Goal: Check status: Check status

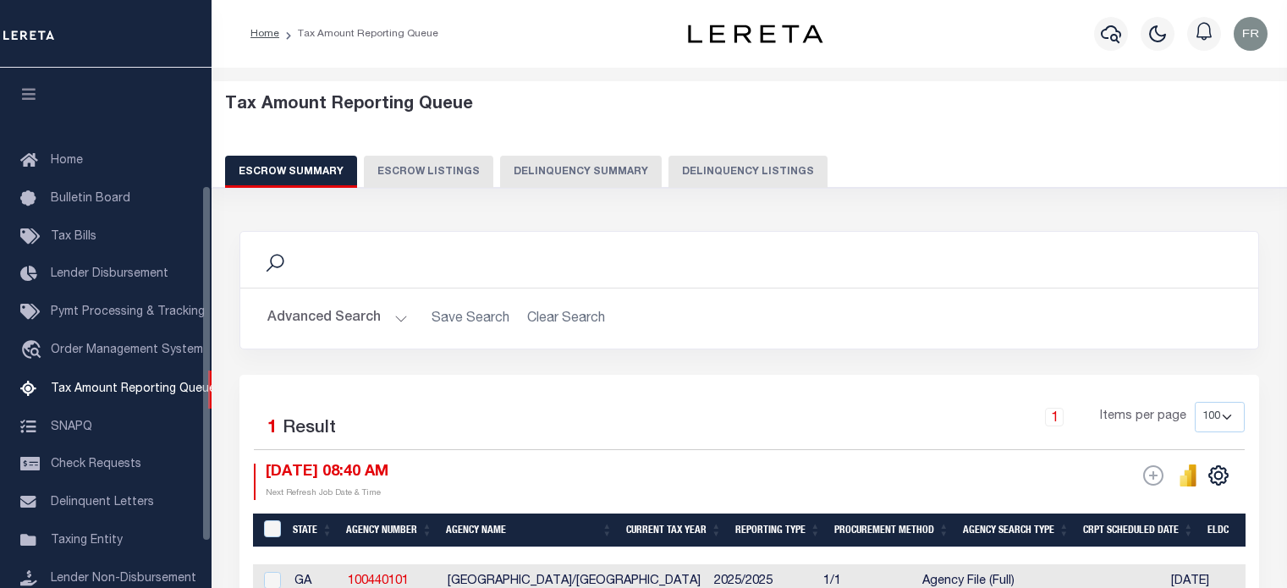
select select "100"
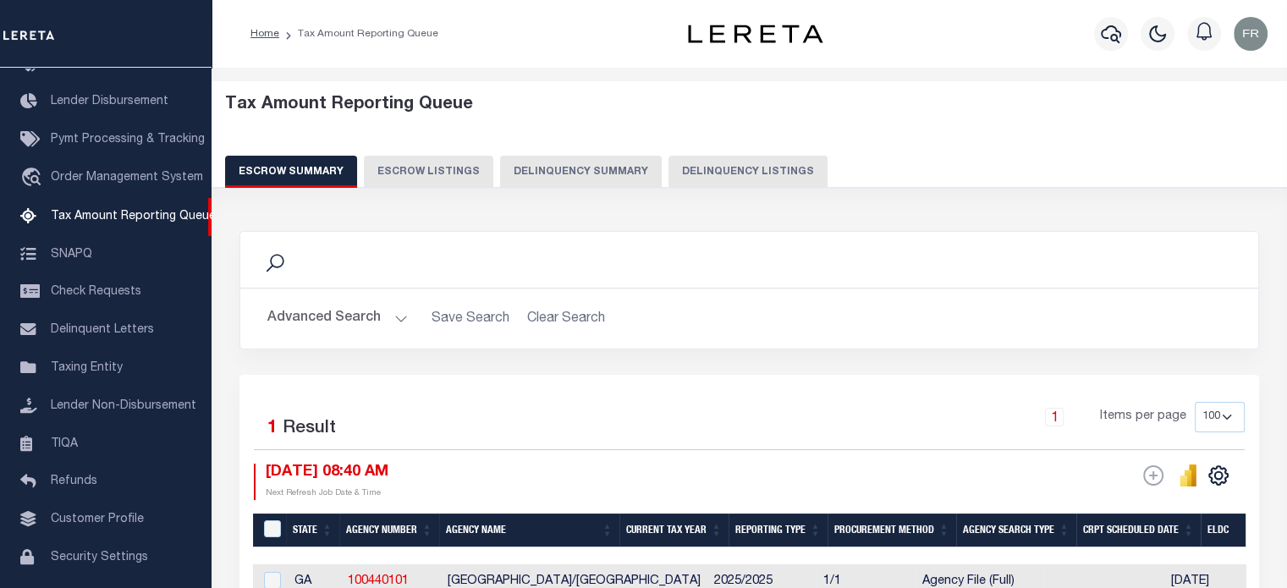
click at [552, 172] on button "Delinquency Summary" at bounding box center [581, 172] width 162 height 32
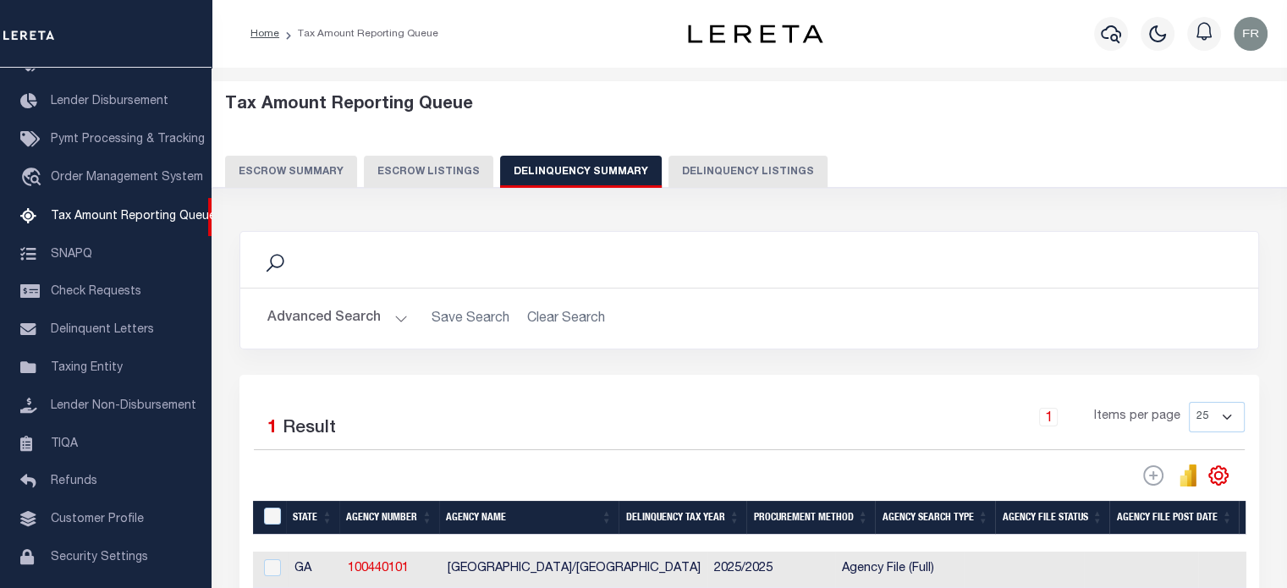
click at [552, 172] on button "Delinquency Summary" at bounding box center [581, 172] width 162 height 32
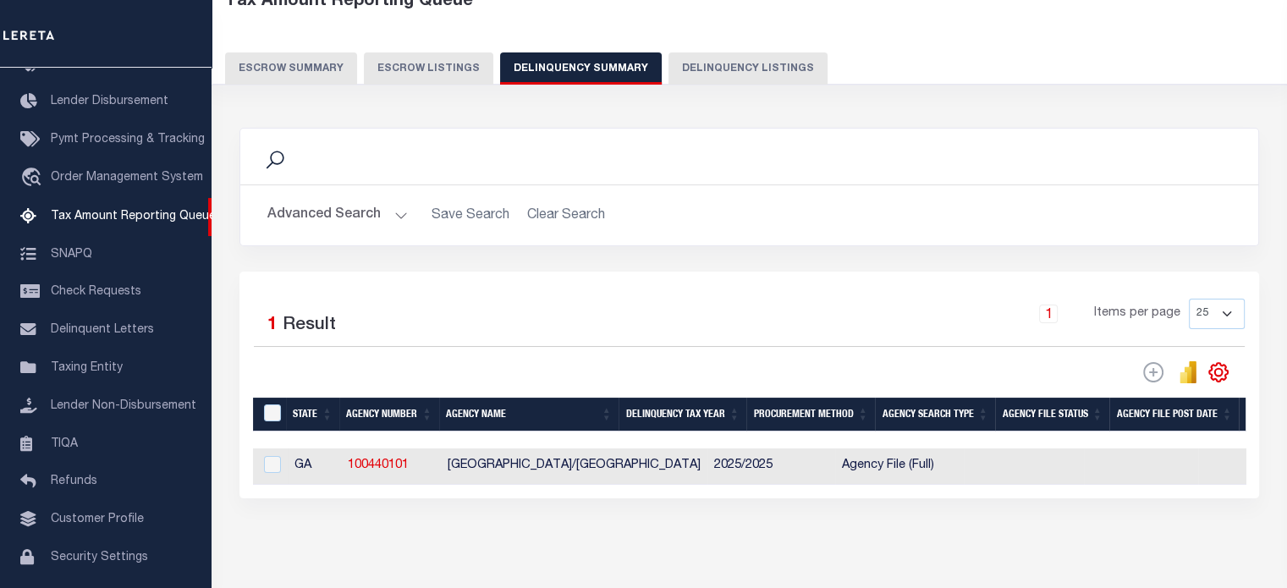
scroll to position [104, 0]
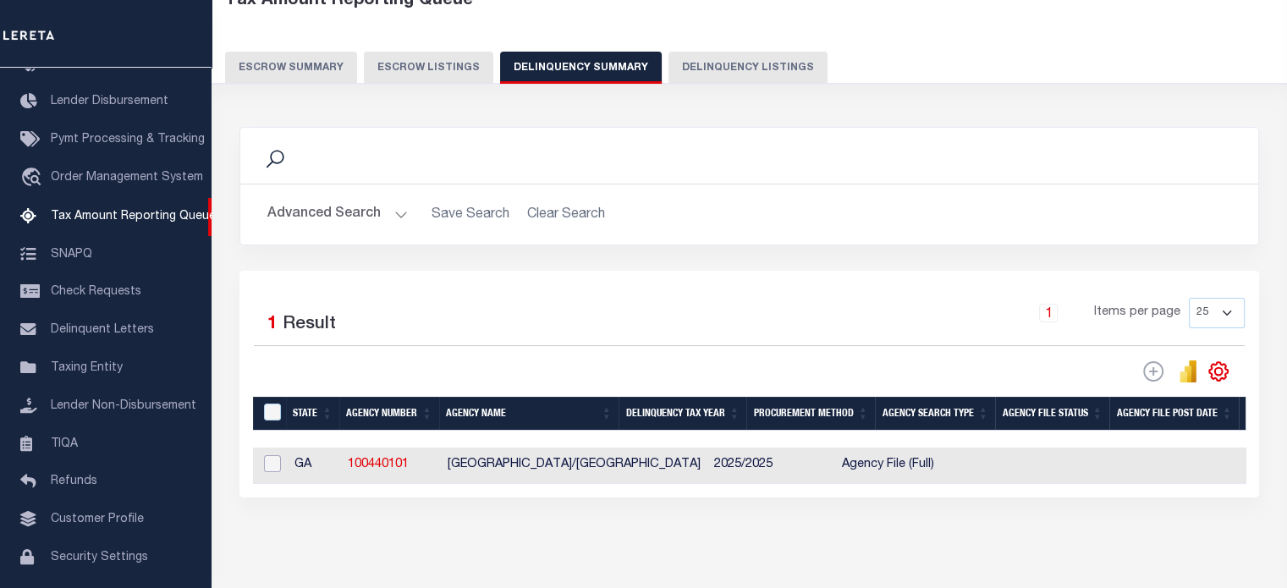
click at [268, 469] on input "checkbox" at bounding box center [272, 463] width 17 height 17
checkbox input "true"
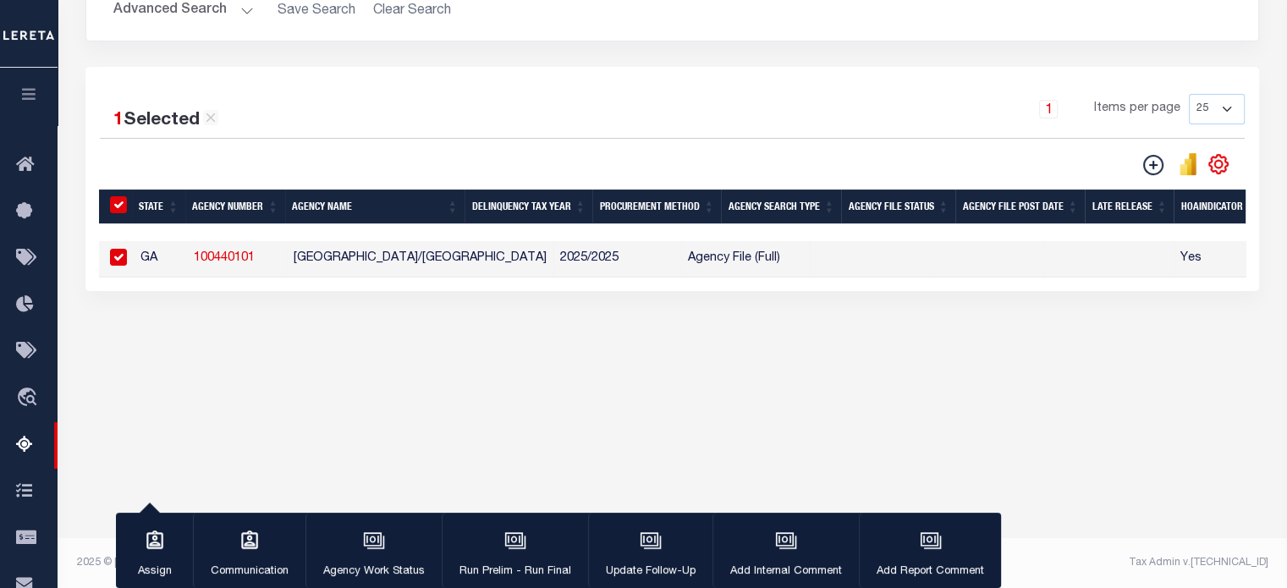
scroll to position [0, 0]
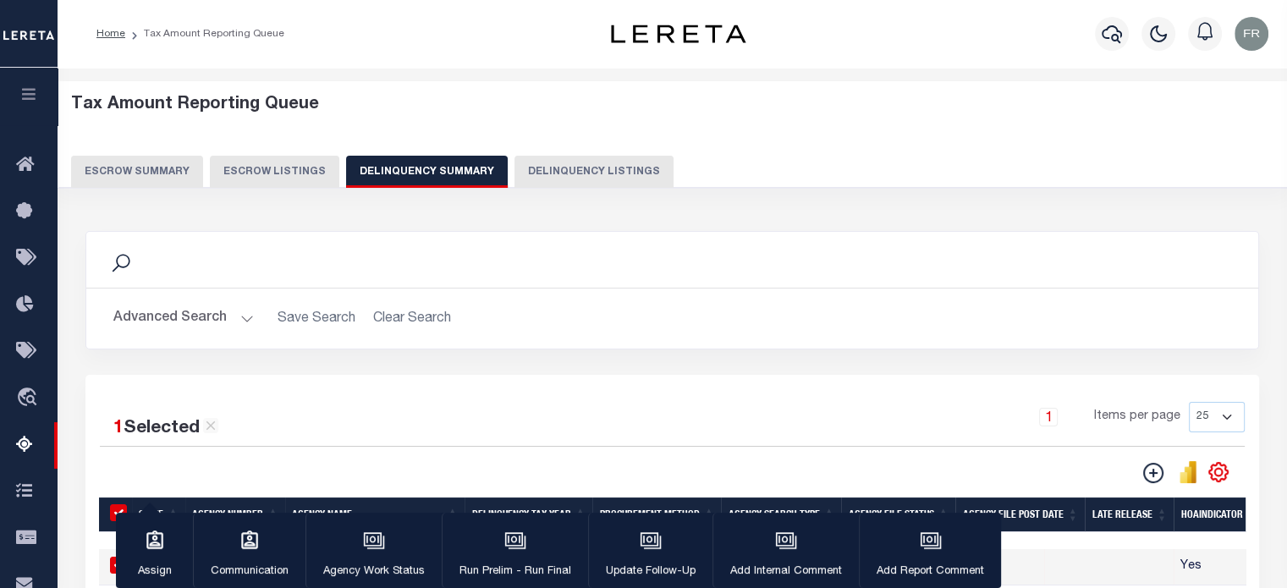
click at [210, 315] on button "Advanced Search" at bounding box center [183, 318] width 140 height 33
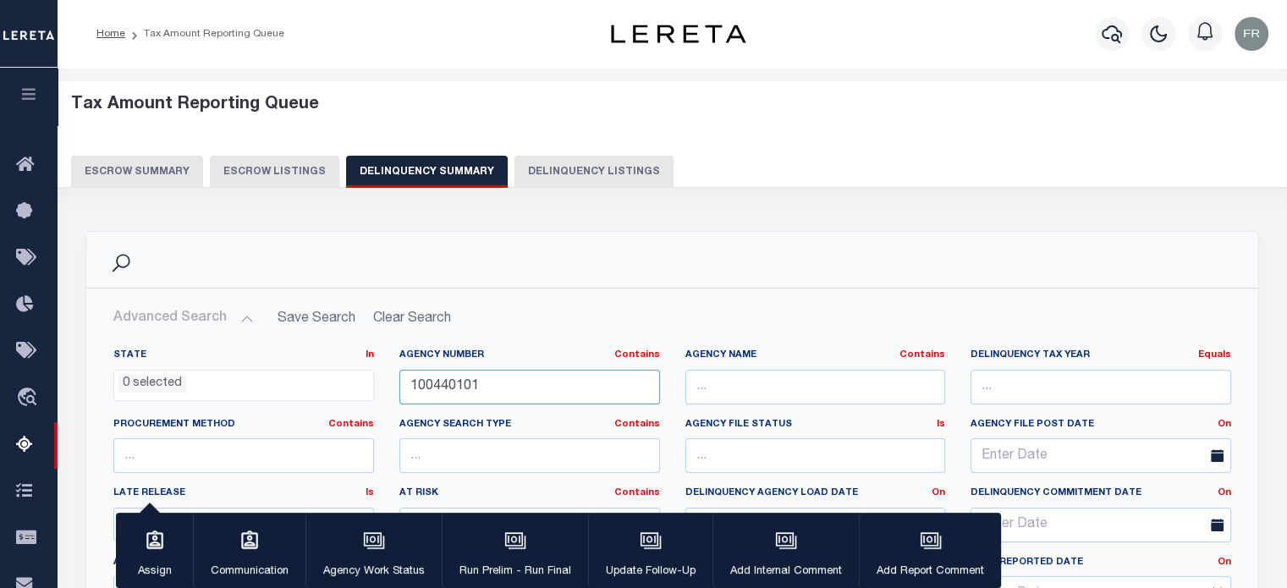
click at [449, 382] on input "100440101" at bounding box center [529, 387] width 261 height 35
paste input "050300000"
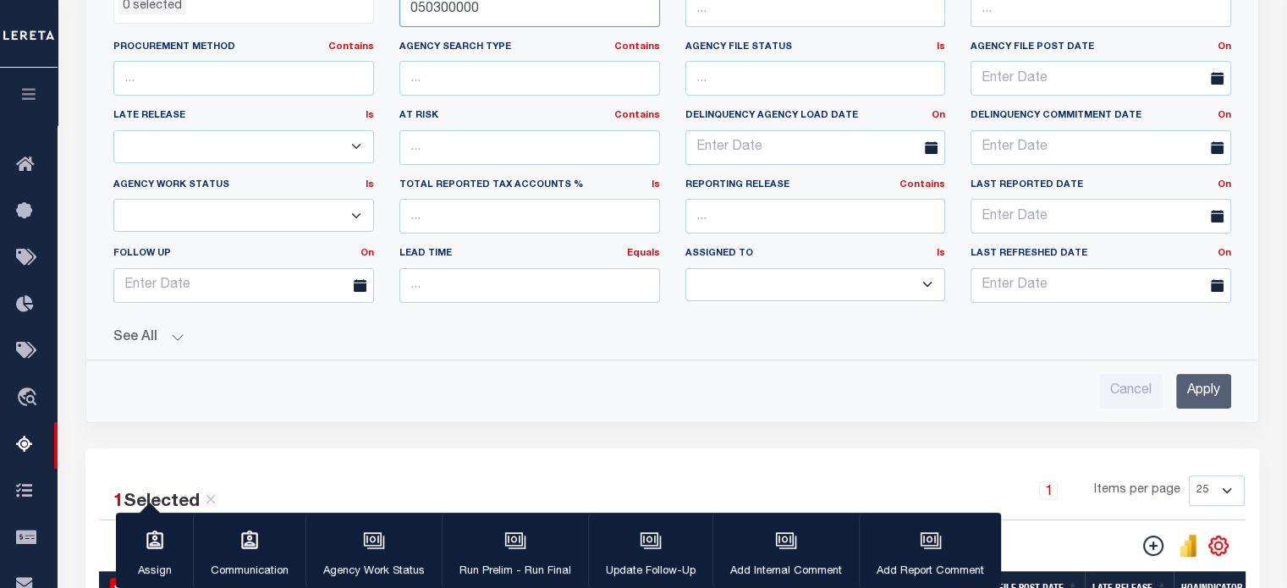
scroll to position [378, 0]
type input "050300000"
click at [171, 332] on button "See All" at bounding box center [671, 337] width 1117 height 16
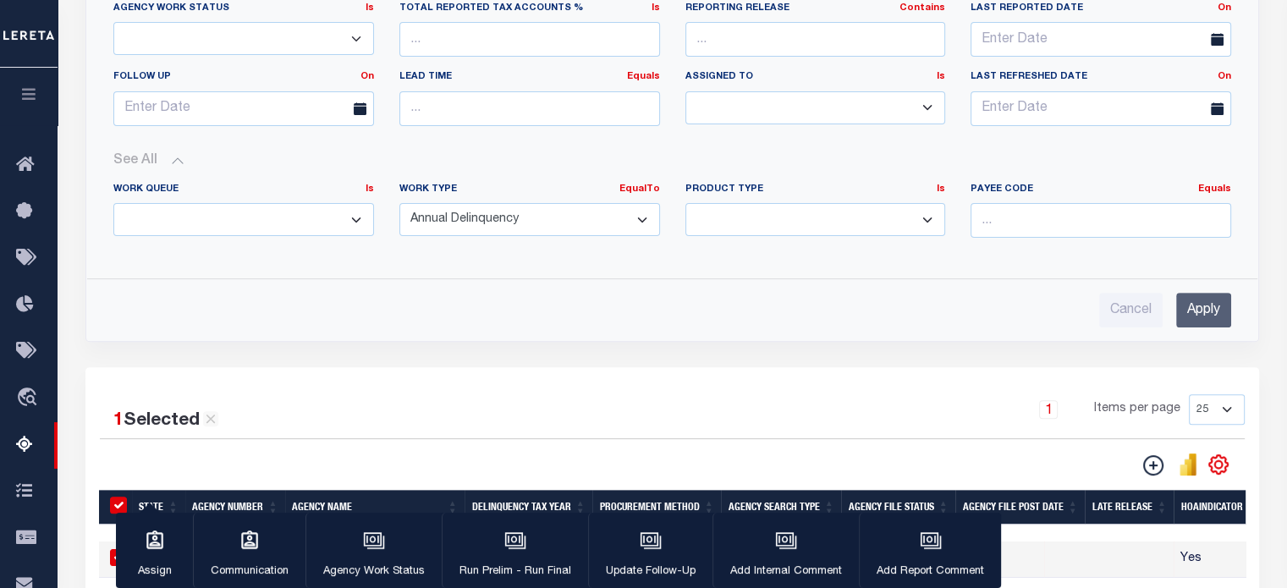
scroll to position [555, 0]
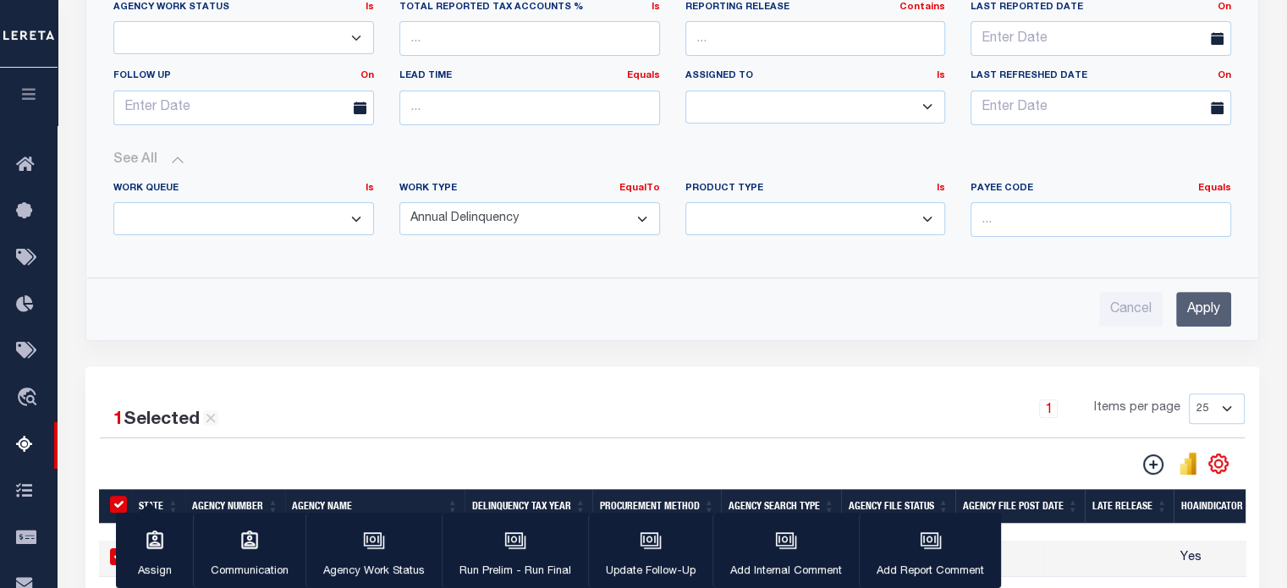
click at [1207, 309] on input "Apply" at bounding box center [1203, 309] width 55 height 35
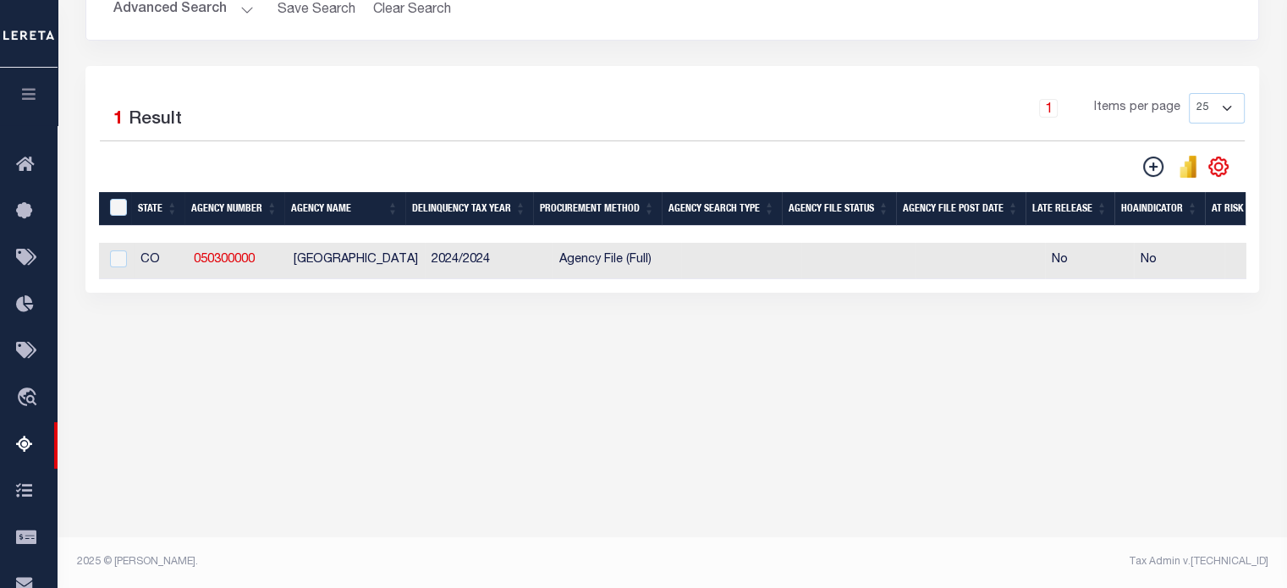
scroll to position [308, 0]
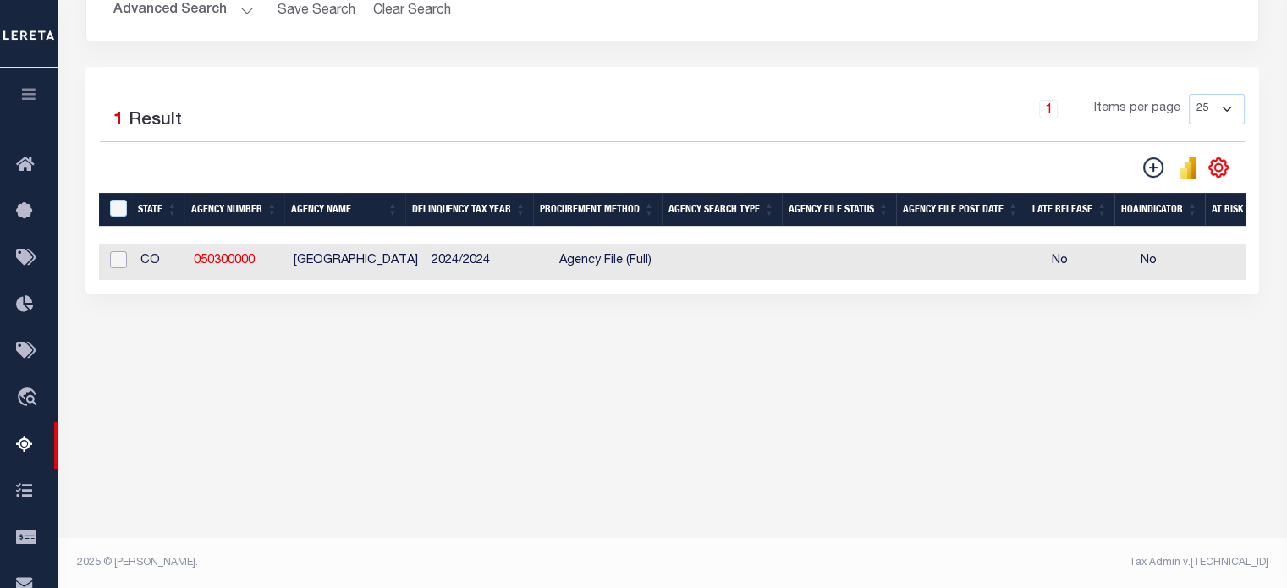
click at [117, 256] on input "checkbox" at bounding box center [118, 259] width 17 height 17
checkbox input "true"
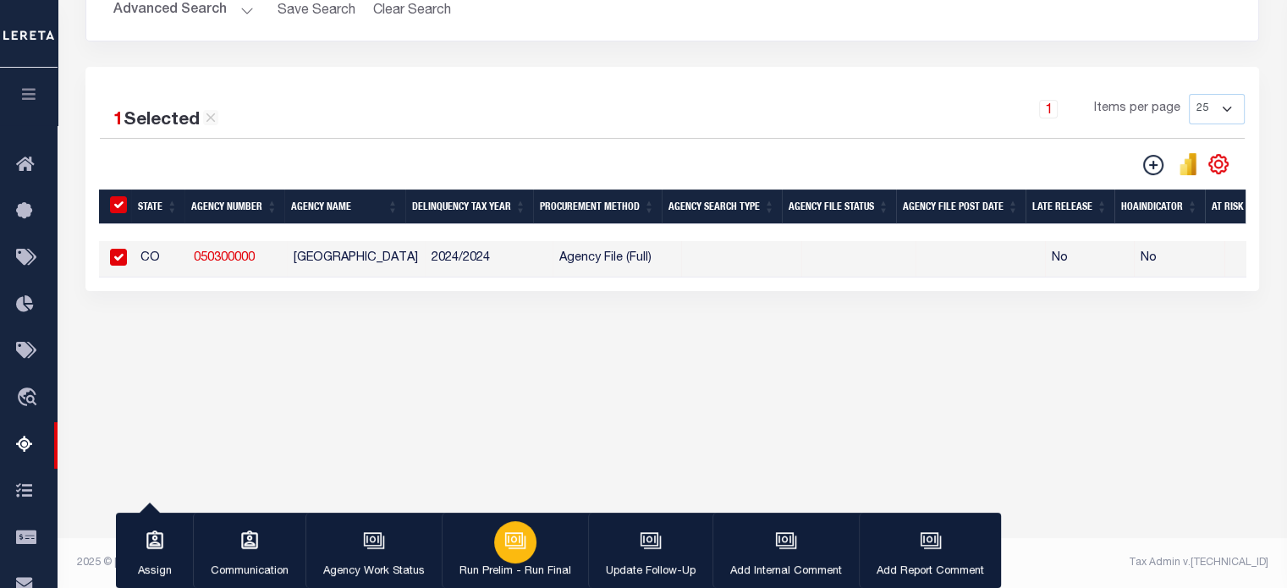
click at [508, 539] on icon "button" at bounding box center [515, 541] width 22 height 22
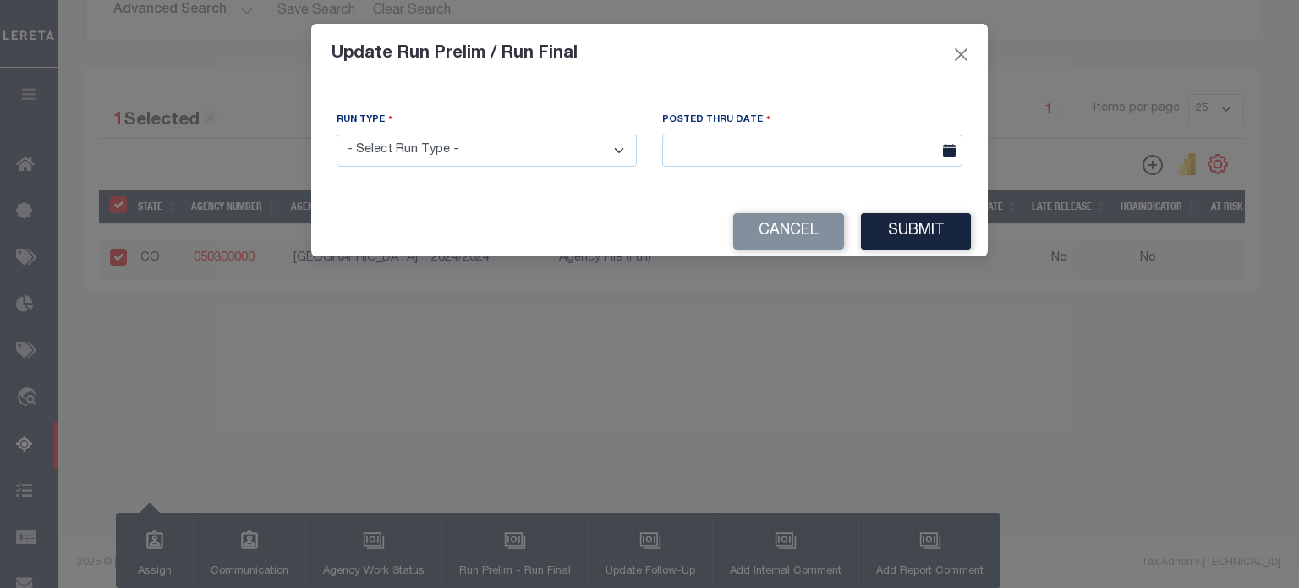
click at [629, 155] on select "- Select Run Type - Prelim Run Final Run" at bounding box center [487, 151] width 300 height 33
select select "P"
click at [337, 135] on select "- Select Run Type - Prelim Run Final Run" at bounding box center [487, 151] width 300 height 33
click at [731, 146] on input "text" at bounding box center [812, 151] width 300 height 33
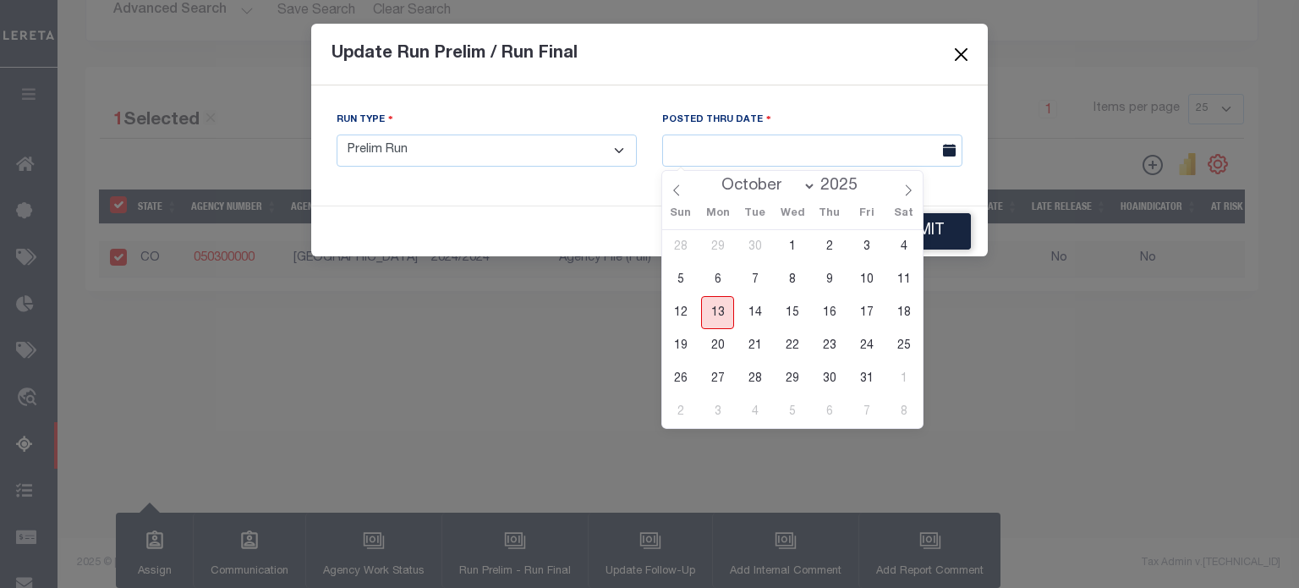
click at [710, 308] on span "13" at bounding box center [717, 312] width 33 height 33
type input "[DATE]"
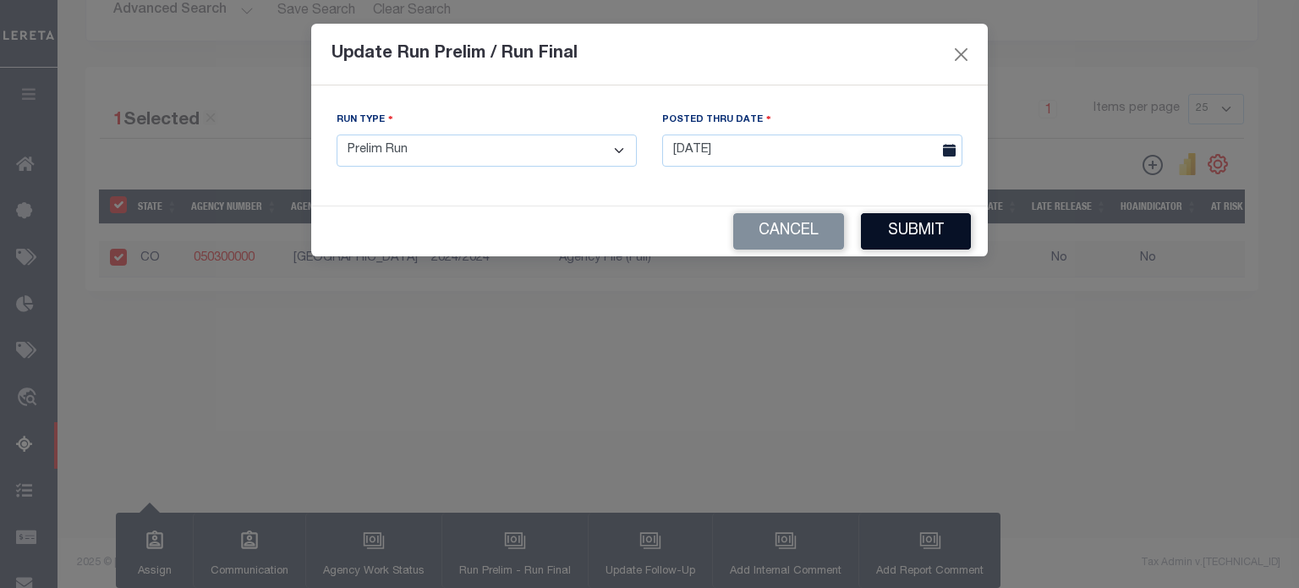
click at [892, 231] on button "Submit" at bounding box center [916, 231] width 110 height 36
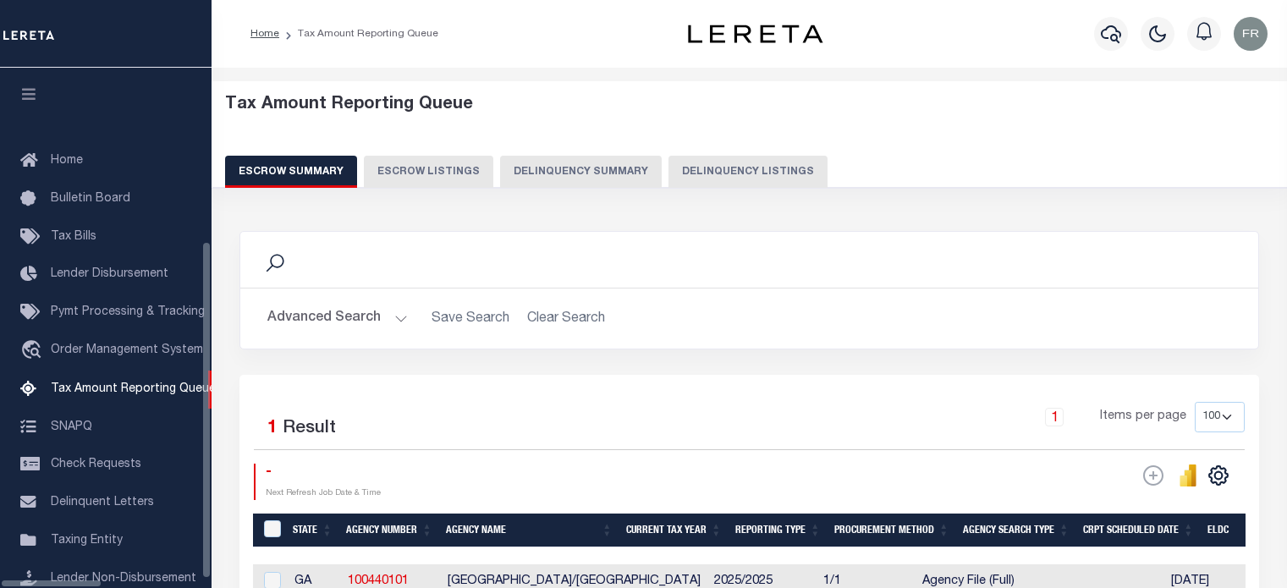
select select "100"
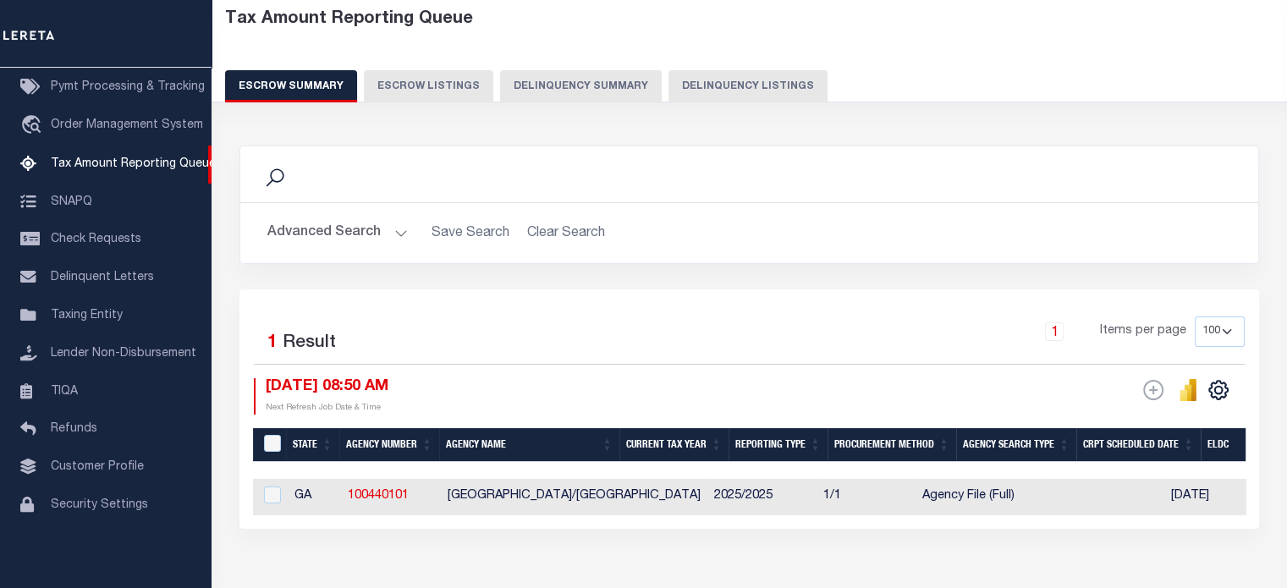
scroll to position [87, 0]
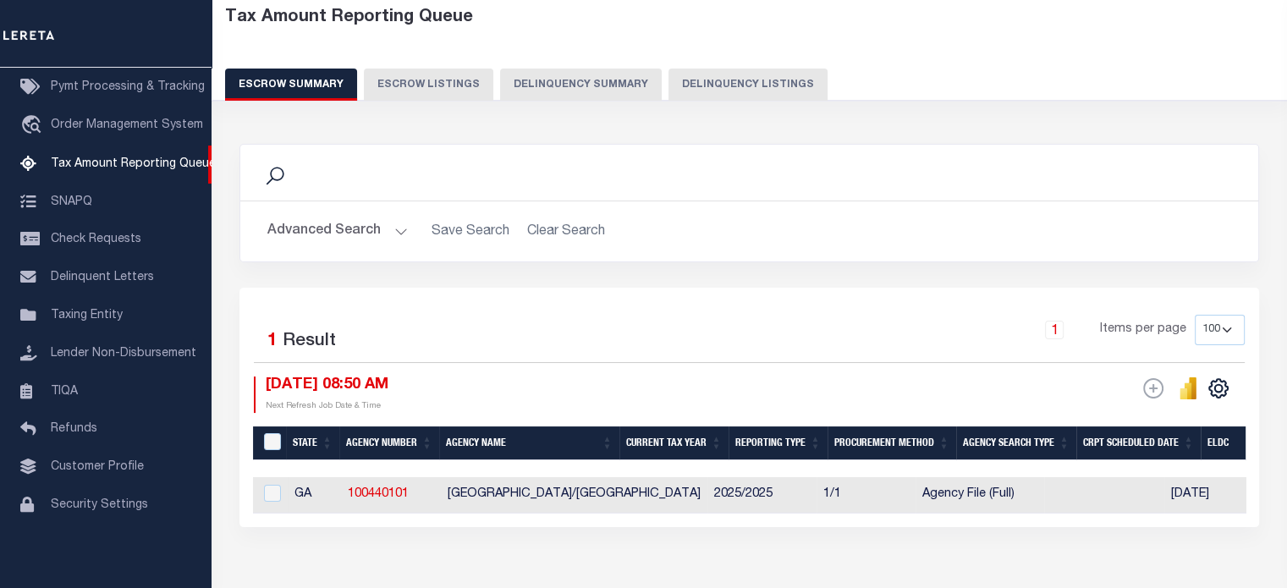
click at [558, 87] on button "Delinquency Summary" at bounding box center [581, 85] width 162 height 32
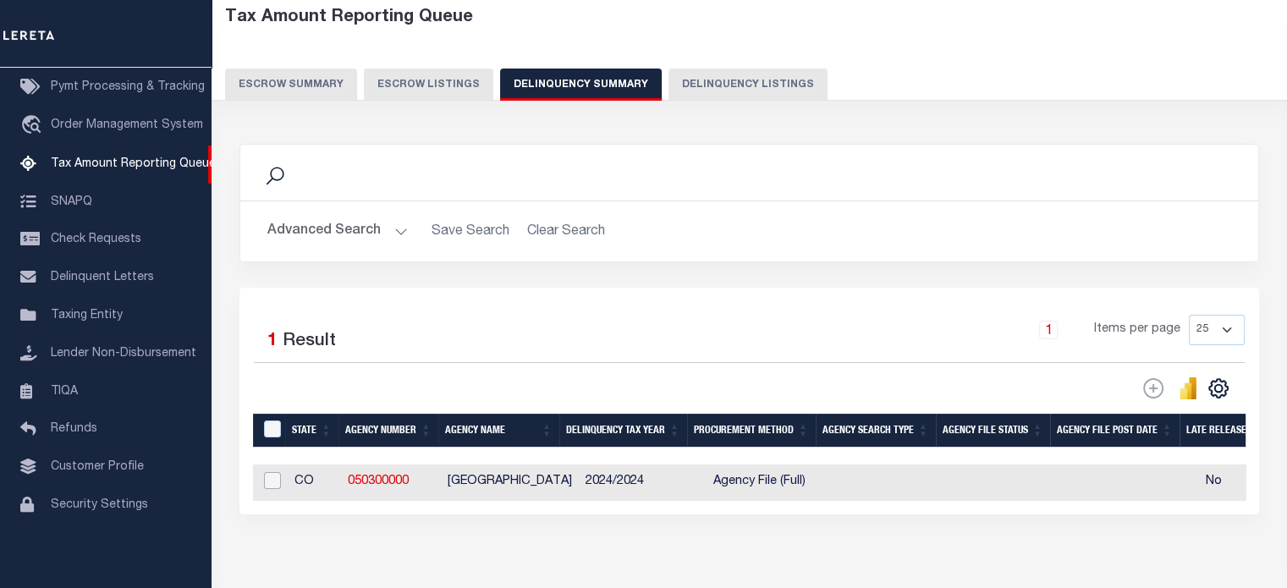
click at [276, 479] on input "checkbox" at bounding box center [272, 480] width 17 height 17
checkbox input "true"
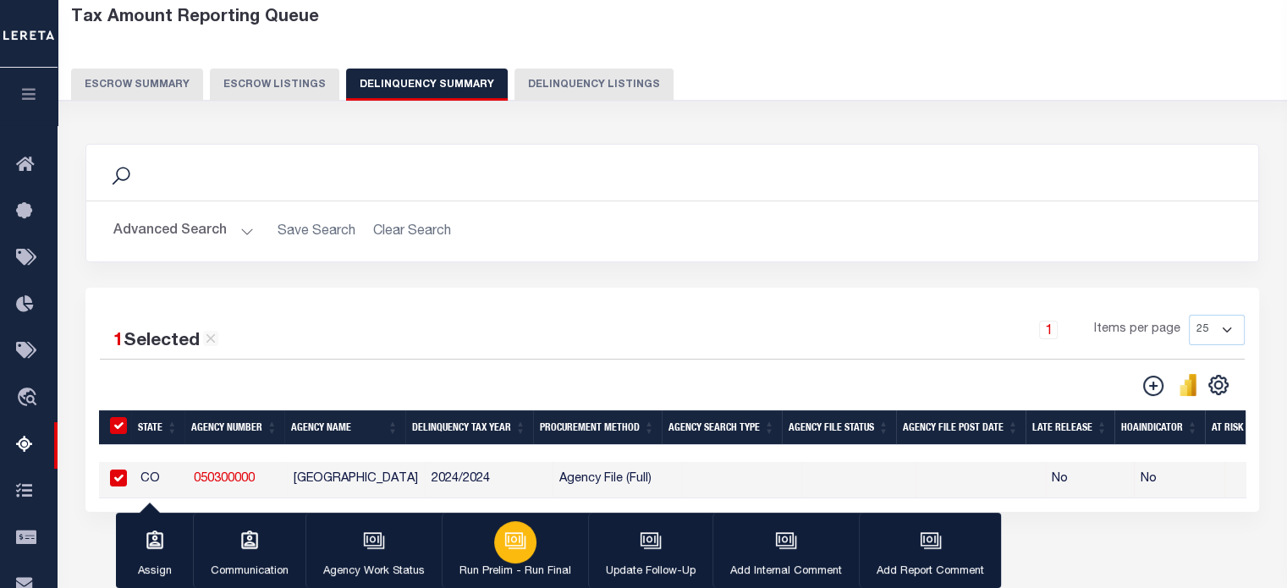
click at [511, 548] on icon "button" at bounding box center [516, 541] width 17 height 13
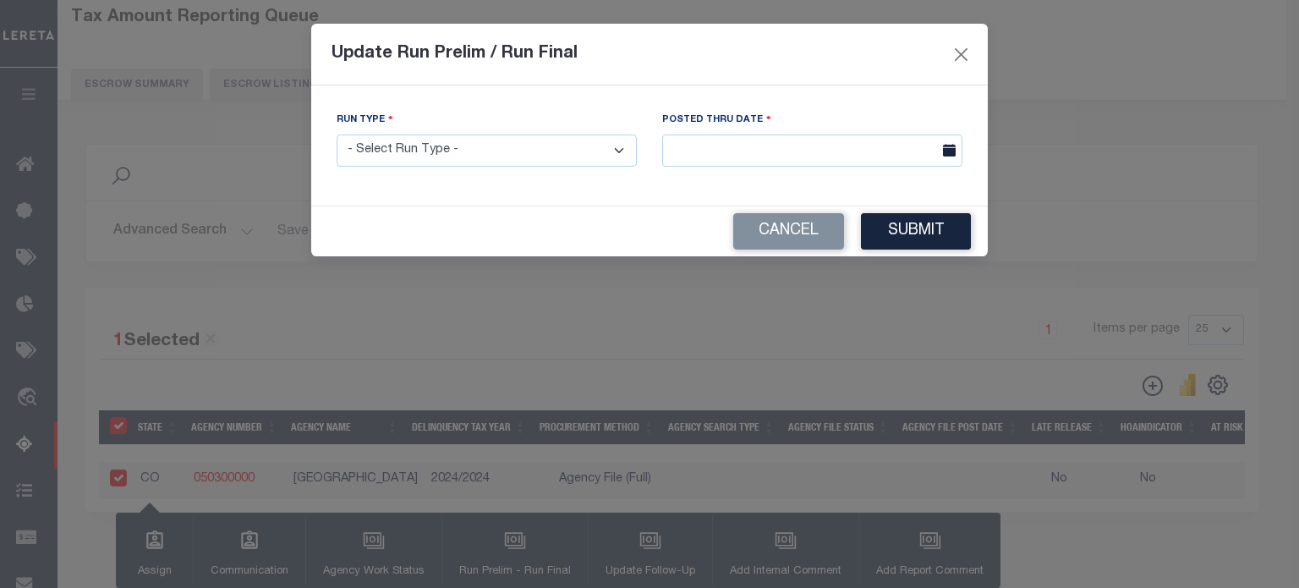
click at [585, 155] on select "- Select Run Type - Prelim Run Final Run" at bounding box center [487, 151] width 300 height 33
select select "P"
click at [337, 135] on select "- Select Run Type - Prelim Run Final Run" at bounding box center [487, 151] width 300 height 33
click at [727, 155] on body "Home Tax Amount Reporting Queue Profile" at bounding box center [649, 361] width 1299 height 897
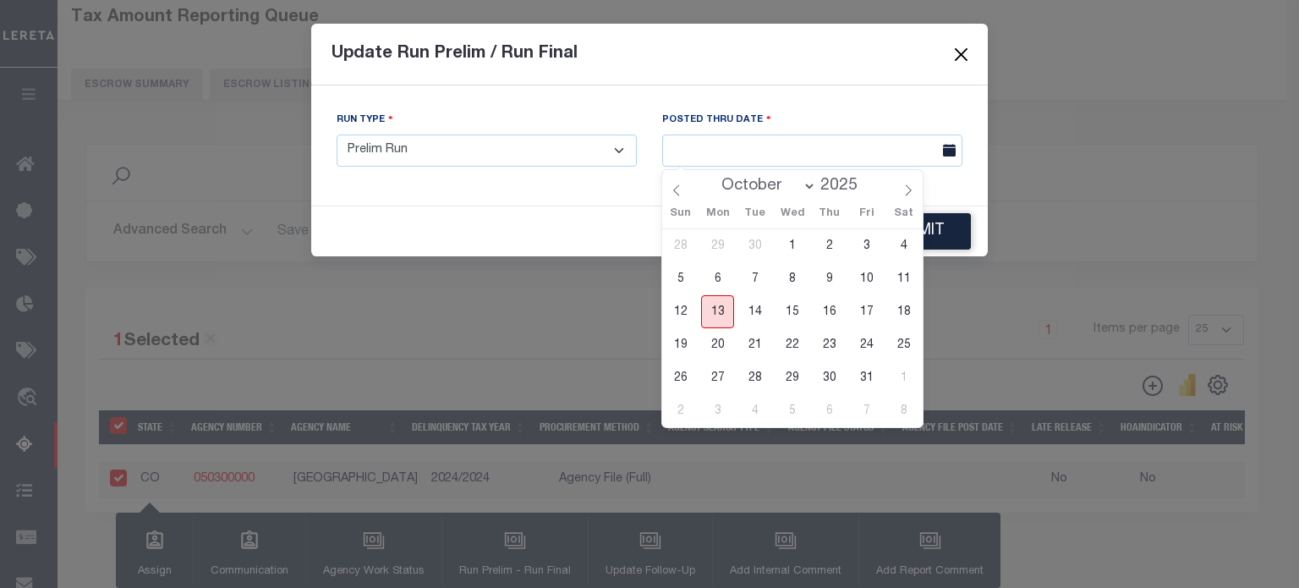
click at [717, 306] on span "13" at bounding box center [717, 311] width 33 height 33
type input "[DATE]"
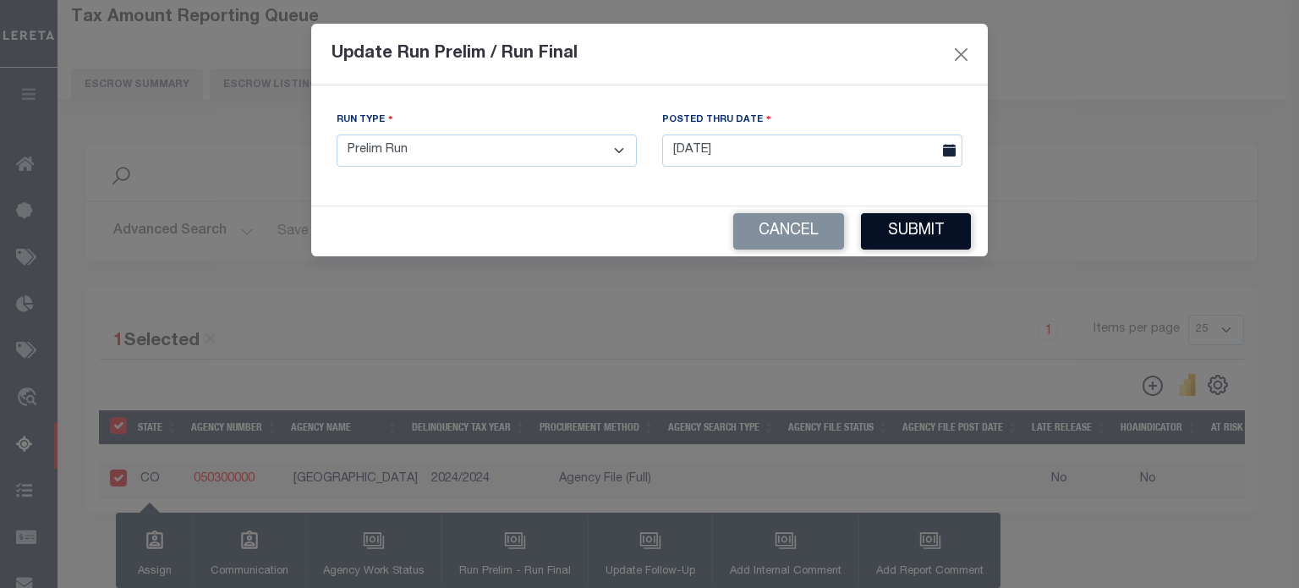
click at [941, 233] on button "Submit" at bounding box center [916, 231] width 110 height 36
